Goal: Task Accomplishment & Management: Manage account settings

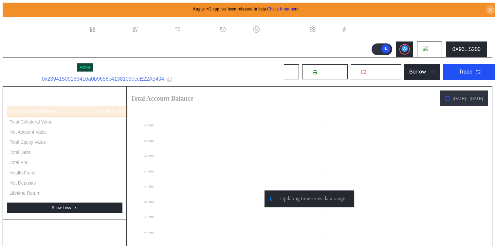
select select "*"
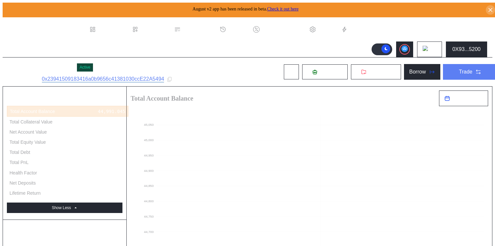
click at [473, 74] on button "Trade" at bounding box center [470, 72] width 55 height 16
click at [456, 49] on div "0X93...5200" at bounding box center [466, 49] width 28 height 6
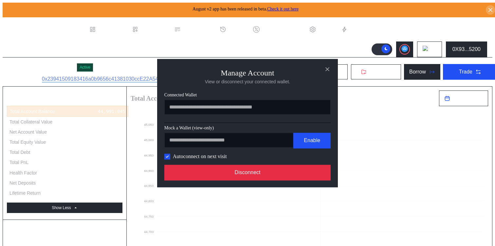
click at [300, 172] on button "Disconnect" at bounding box center [247, 173] width 166 height 16
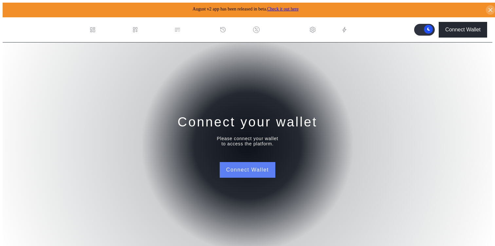
click at [251, 169] on button "Connect Wallet" at bounding box center [247, 170] width 56 height 16
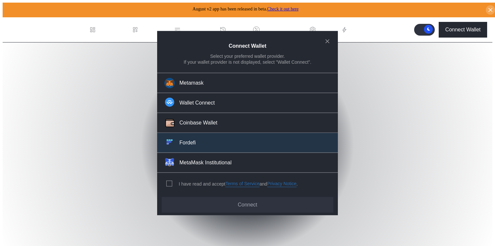
click at [191, 144] on div "Fordefi" at bounding box center [187, 143] width 16 height 7
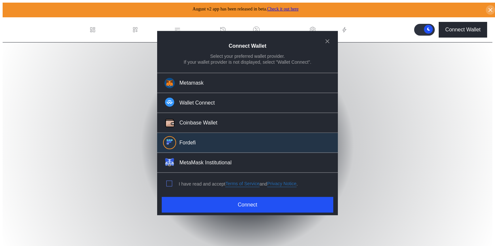
click at [169, 181] on span "modal" at bounding box center [169, 183] width 5 height 5
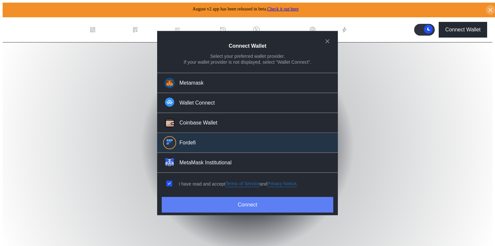
click at [186, 209] on button "Connect" at bounding box center [247, 205] width 171 height 16
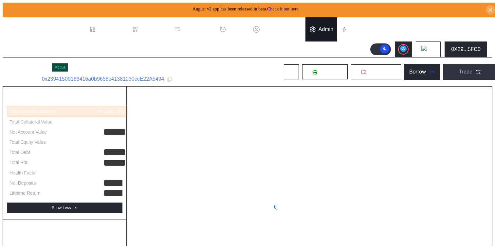
select select "*"
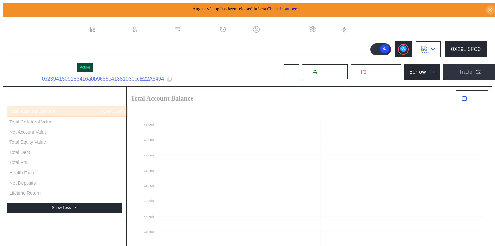
click at [428, 49] on img at bounding box center [424, 49] width 7 height 7
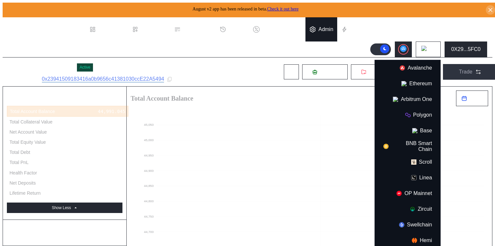
click at [331, 26] on div "Admin" at bounding box center [325, 29] width 15 height 6
